Goal: Information Seeking & Learning: Learn about a topic

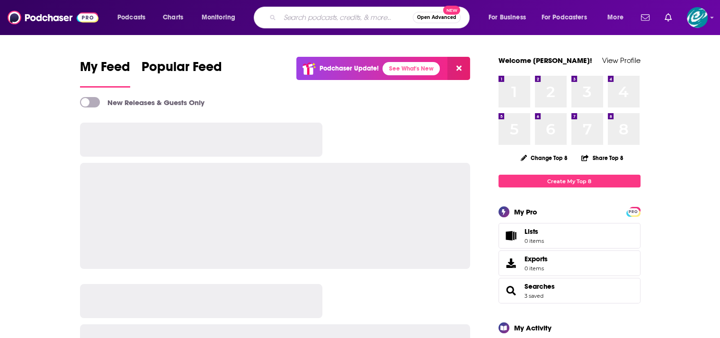
click at [307, 18] on input "Search podcasts, credits, & more..." at bounding box center [346, 17] width 133 height 15
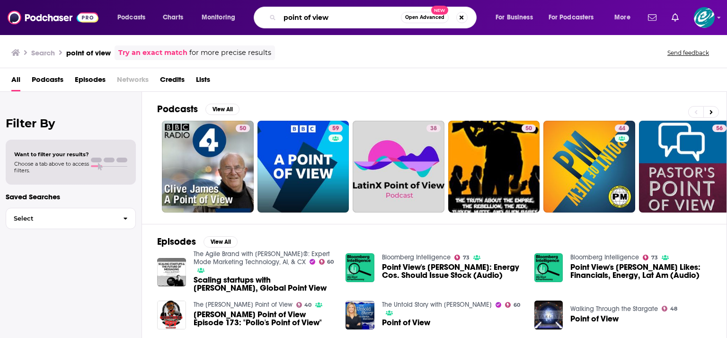
click at [346, 22] on input "point of view" at bounding box center [340, 17] width 121 height 15
type input "point of view radio"
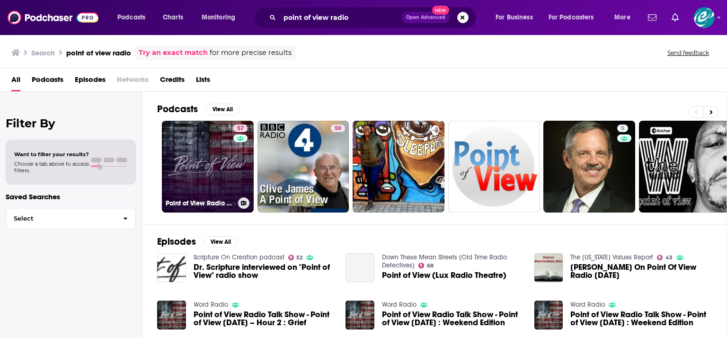
click at [231, 160] on link "57 Point of View Radio Talk Show" at bounding box center [208, 167] width 92 height 92
